Goal: Task Accomplishment & Management: Complete application form

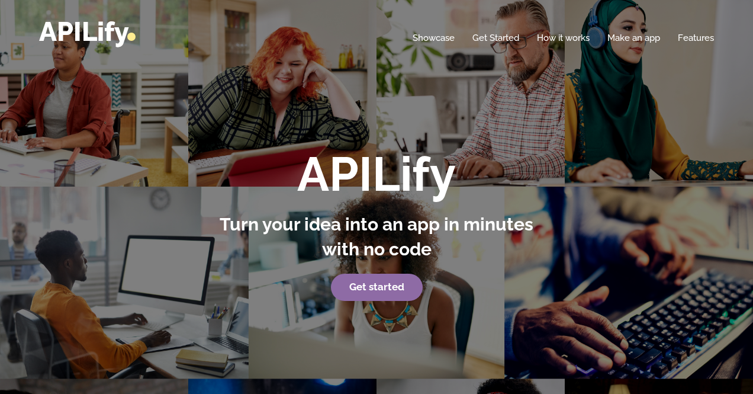
click at [371, 290] on strong "Get started" at bounding box center [376, 287] width 55 height 12
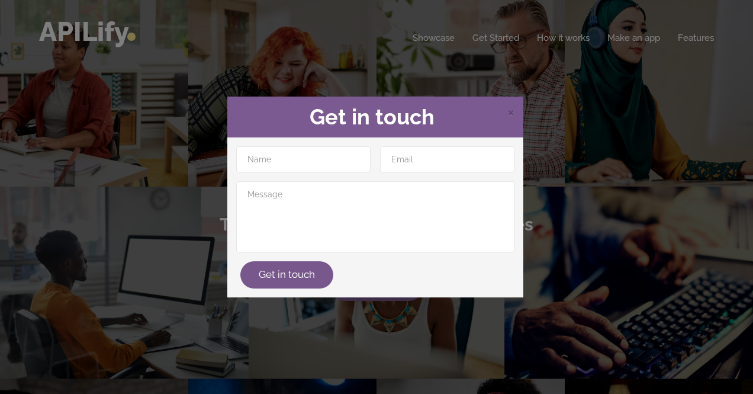
click at [369, 333] on div "× Get in touch Get in touch" at bounding box center [376, 197] width 753 height 394
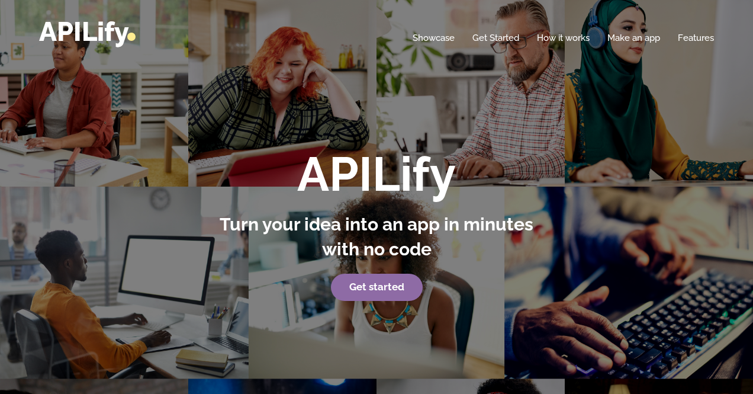
click at [381, 285] on strong "Get started" at bounding box center [376, 287] width 55 height 12
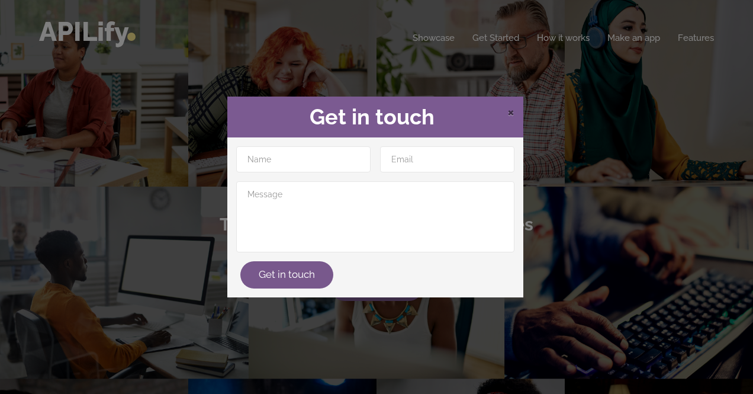
click at [511, 111] on span "×" at bounding box center [511, 111] width 7 height 18
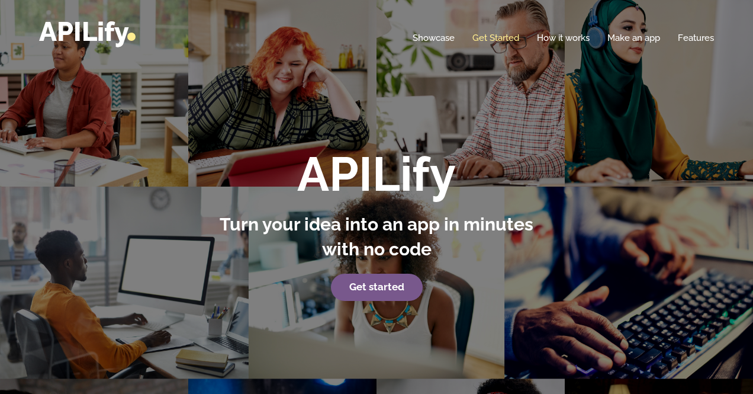
click at [516, 42] on link "Get Started" at bounding box center [496, 38] width 47 height 12
click at [645, 37] on link "Make an app" at bounding box center [634, 38] width 53 height 12
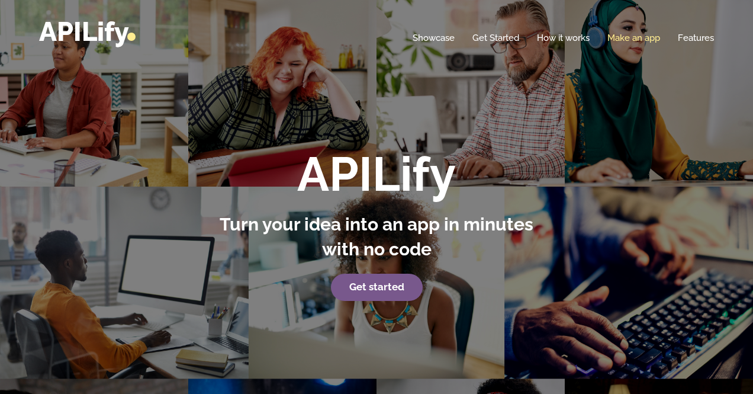
click at [645, 37] on link "Make an app" at bounding box center [634, 38] width 53 height 12
click at [545, 210] on div "APILify Turn your idea into an app in minutes with no code Get started" at bounding box center [377, 224] width 346 height 153
click at [625, 36] on link "Make an app" at bounding box center [634, 38] width 53 height 12
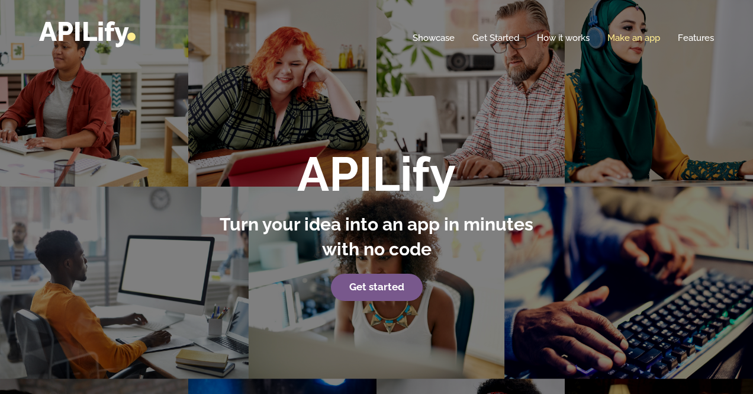
click at [623, 34] on link "Make an app" at bounding box center [634, 38] width 53 height 12
click at [379, 153] on strong "APILify" at bounding box center [376, 174] width 159 height 56
click at [391, 282] on strong "Get started" at bounding box center [376, 287] width 55 height 12
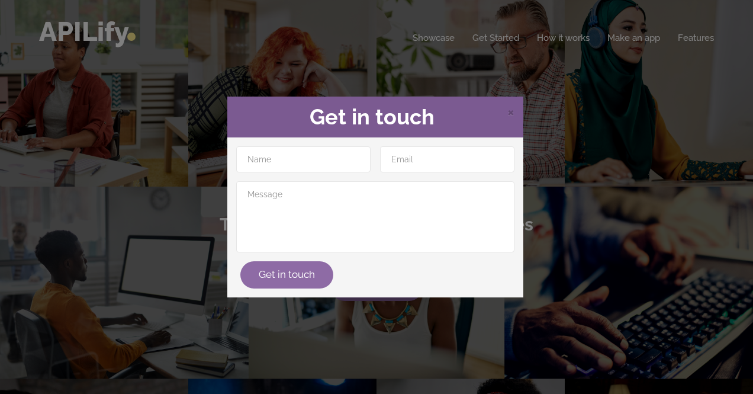
click at [281, 272] on button "Get in touch" at bounding box center [286, 274] width 93 height 27
click at [513, 114] on span "×" at bounding box center [511, 111] width 7 height 18
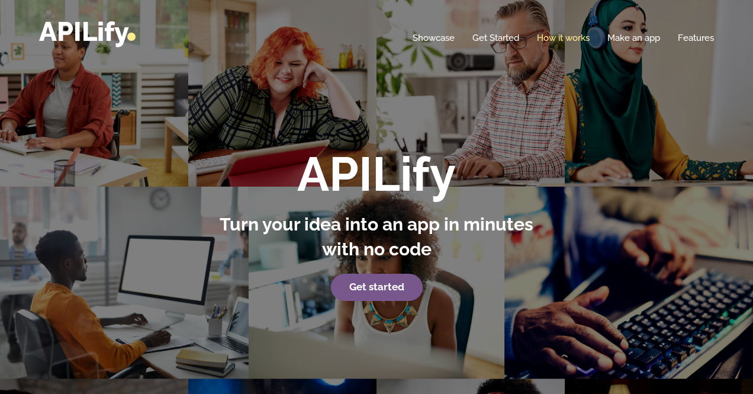
click at [557, 33] on link "How it works" at bounding box center [563, 38] width 53 height 12
